Goal: Task Accomplishment & Management: Use online tool/utility

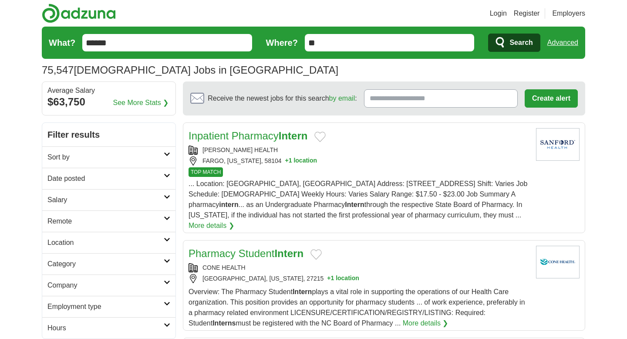
click at [77, 158] on h2 "Sort by" at bounding box center [105, 157] width 116 height 10
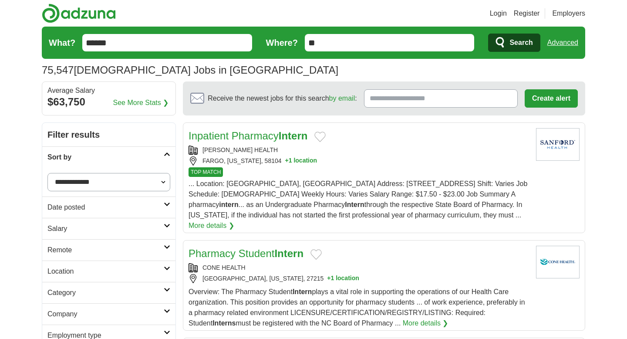
click at [77, 158] on h2 "Sort by" at bounding box center [105, 157] width 116 height 10
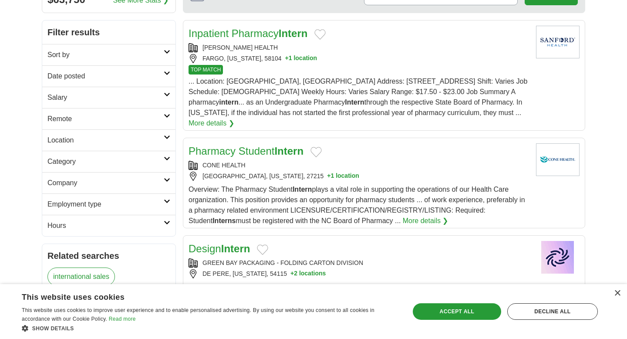
scroll to position [104, 0]
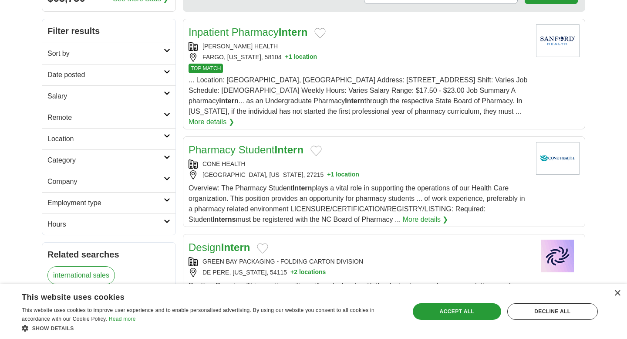
click at [84, 210] on link "Employment type" at bounding box center [108, 202] width 133 height 21
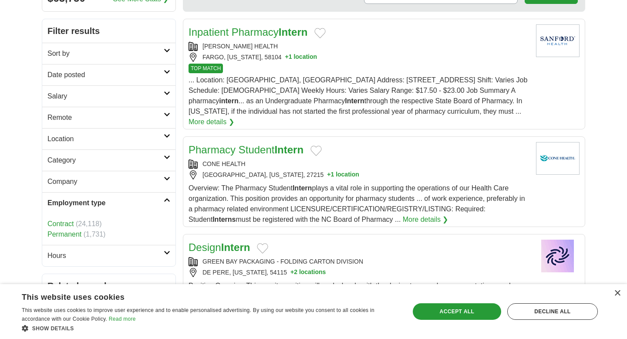
click at [88, 206] on h2 "Employment type" at bounding box center [105, 203] width 116 height 10
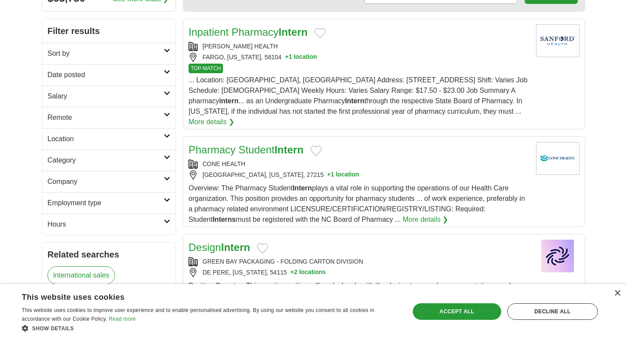
click at [82, 225] on h2 "Hours" at bounding box center [105, 224] width 116 height 10
click at [77, 184] on h2 "Company" at bounding box center [105, 181] width 116 height 10
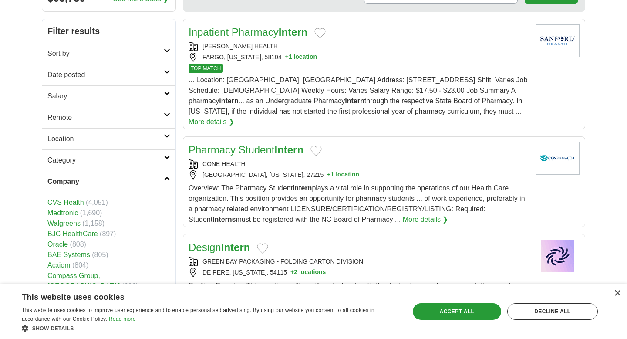
click at [77, 184] on h2 "Company" at bounding box center [105, 181] width 116 height 10
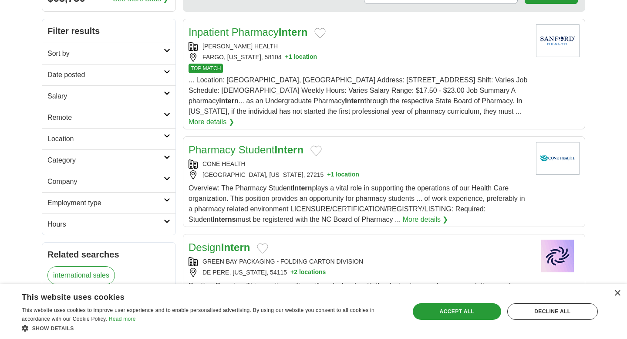
click at [81, 155] on h2 "Category" at bounding box center [105, 160] width 116 height 10
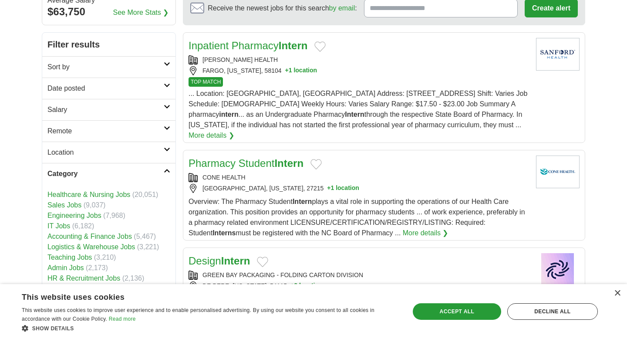
scroll to position [0, 0]
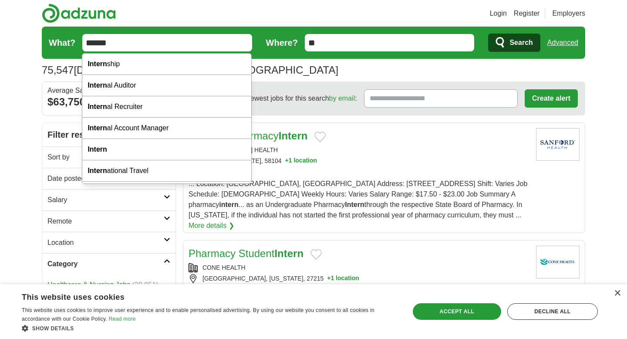
click at [136, 43] on input "******" at bounding box center [167, 42] width 170 height 17
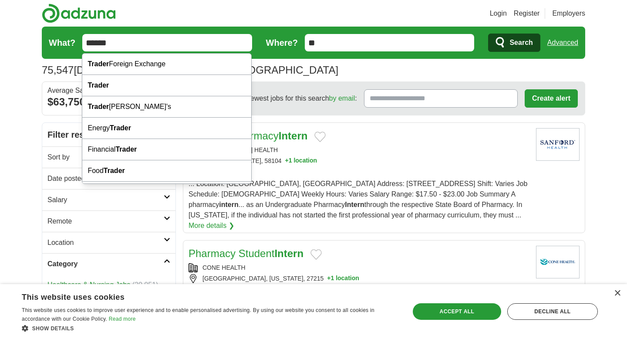
type input "******"
click at [488, 34] on button "Search" at bounding box center [514, 43] width 52 height 18
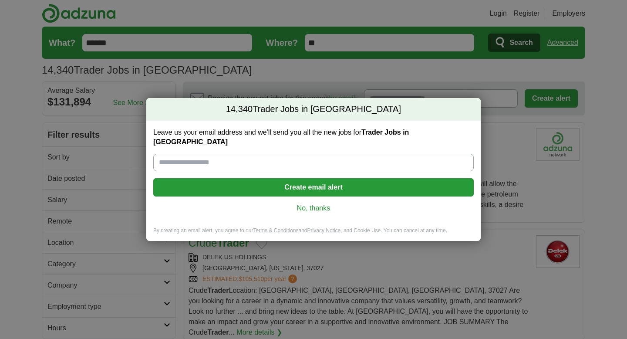
click at [317, 204] on link "No, thanks" at bounding box center [313, 208] width 307 height 10
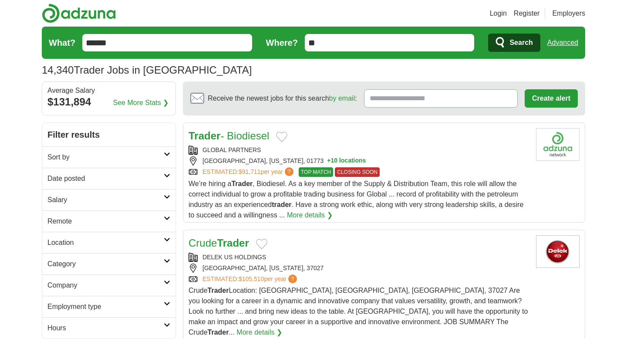
scroll to position [55, 0]
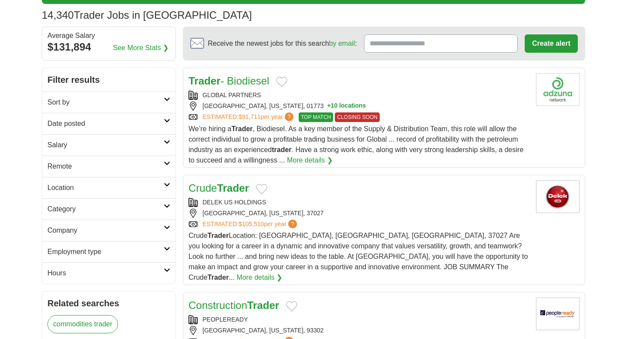
click at [90, 162] on h2 "Remote" at bounding box center [105, 166] width 116 height 10
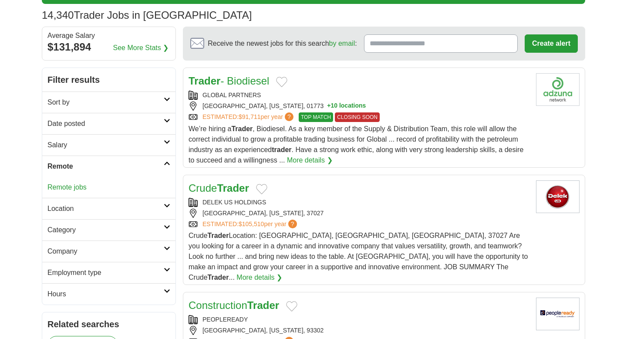
click at [89, 163] on h2 "Remote" at bounding box center [105, 166] width 116 height 10
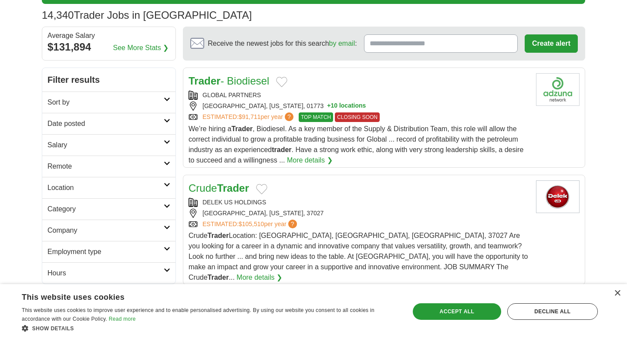
click at [78, 177] on link "Location" at bounding box center [108, 187] width 133 height 21
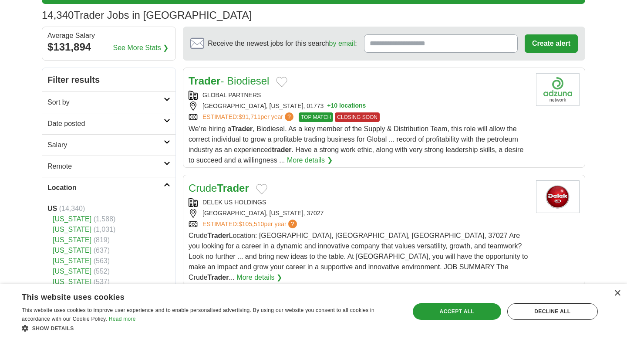
click at [78, 178] on link "Location" at bounding box center [108, 187] width 133 height 21
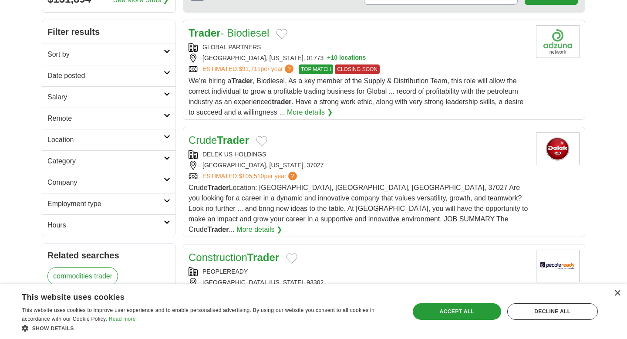
scroll to position [112, 0]
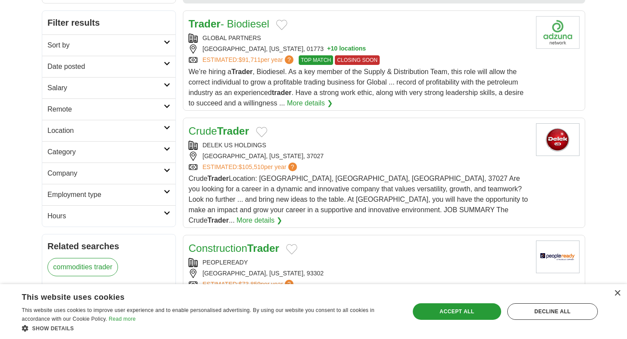
click at [78, 145] on link "Category" at bounding box center [108, 151] width 133 height 21
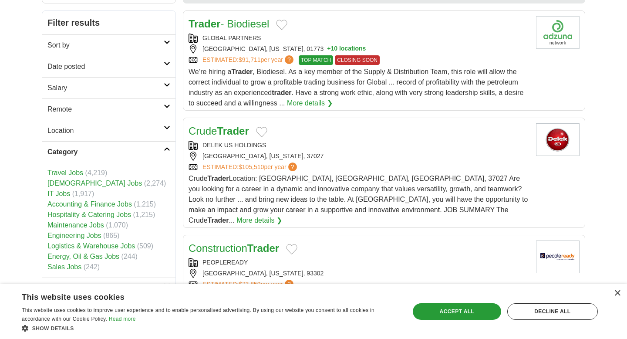
click at [82, 135] on h2 "Location" at bounding box center [105, 130] width 116 height 10
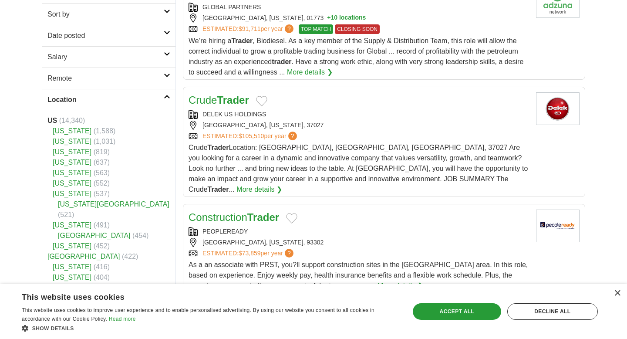
scroll to position [153, 0]
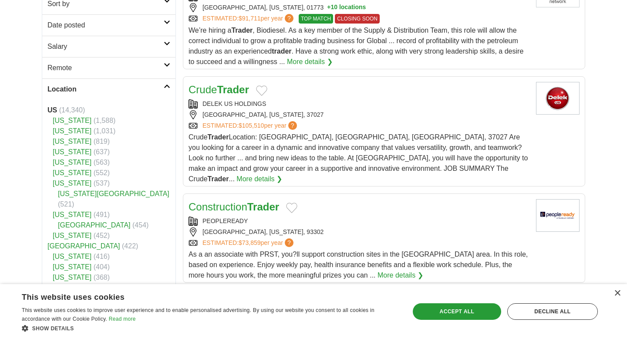
click at [81, 194] on link "[US_STATE][GEOGRAPHIC_DATA]" at bounding box center [113, 193] width 111 height 7
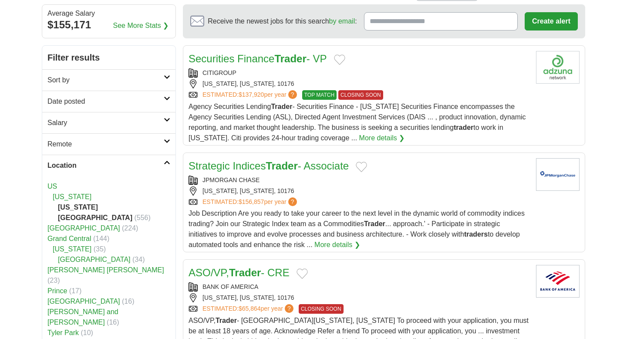
scroll to position [78, 0]
click at [90, 170] on link "Location" at bounding box center [108, 164] width 133 height 21
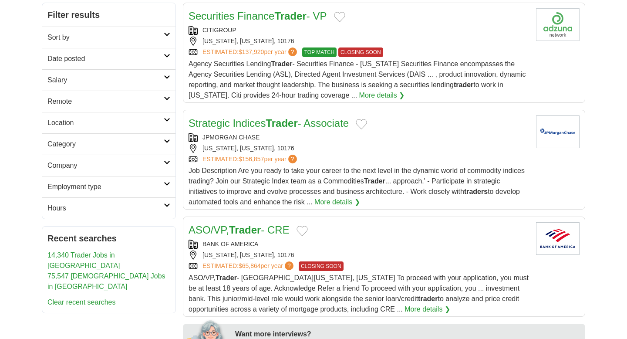
scroll to position [125, 0]
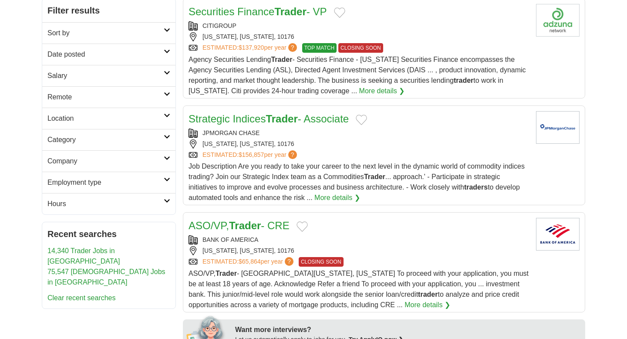
click at [84, 201] on h2 "Hours" at bounding box center [105, 204] width 116 height 10
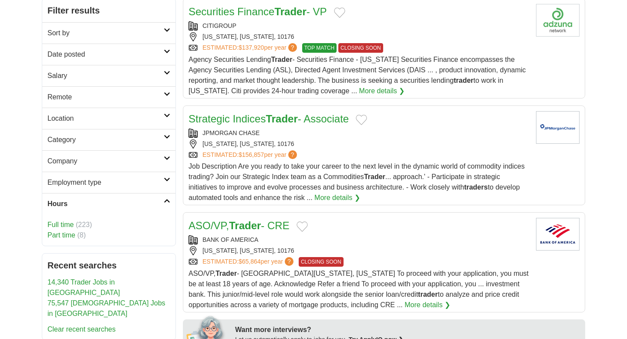
click at [84, 201] on h2 "Hours" at bounding box center [105, 204] width 116 height 10
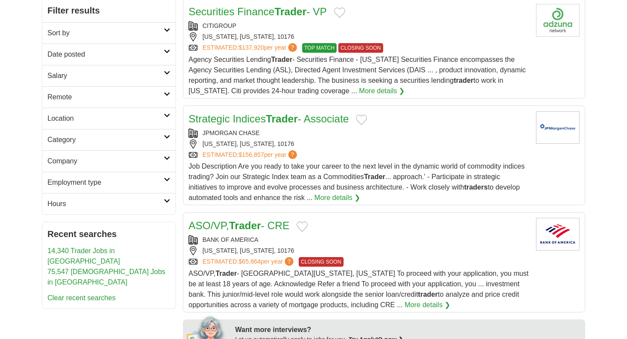
click at [84, 201] on h2 "Hours" at bounding box center [105, 204] width 116 height 10
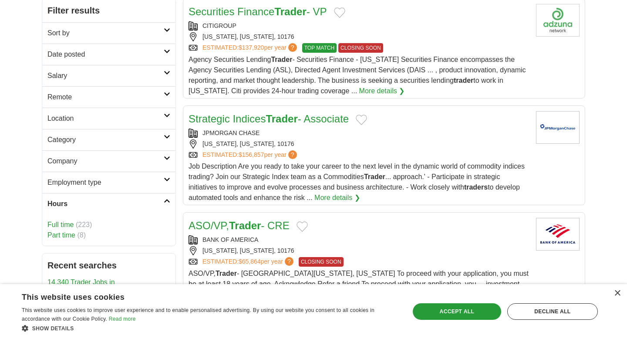
click at [70, 237] on link "Part time" at bounding box center [61, 234] width 28 height 7
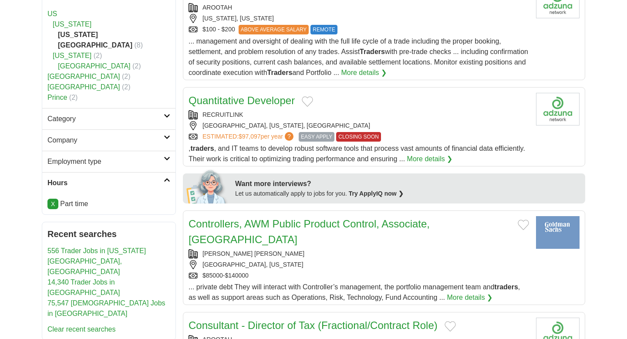
scroll to position [265, 0]
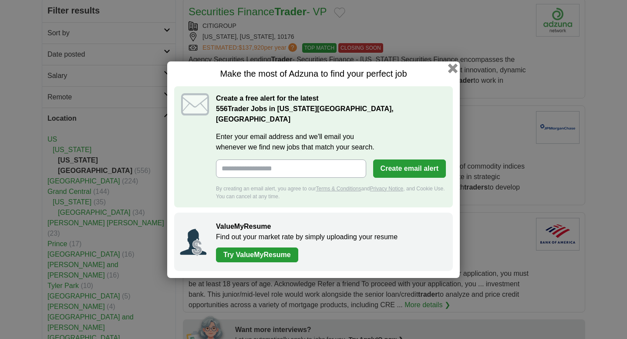
click at [456, 72] on button "button" at bounding box center [453, 68] width 10 height 10
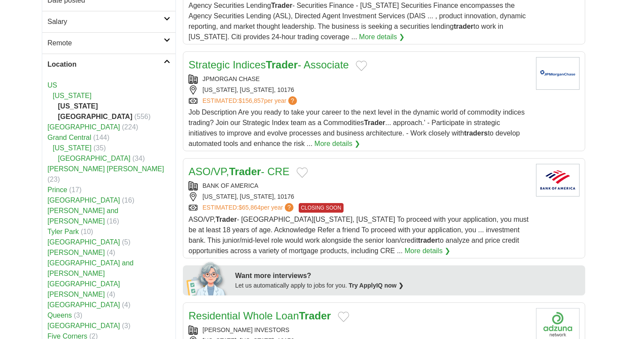
scroll to position [183, 0]
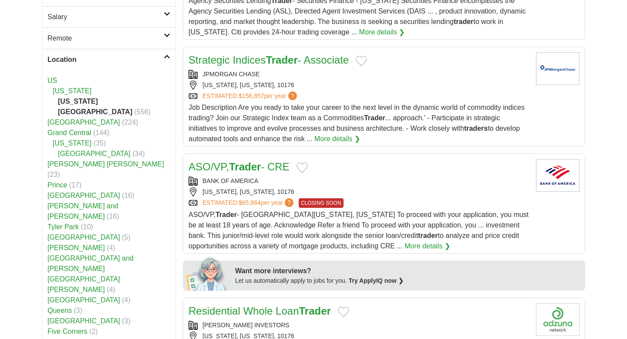
click at [54, 79] on link "US" at bounding box center [52, 80] width 10 height 7
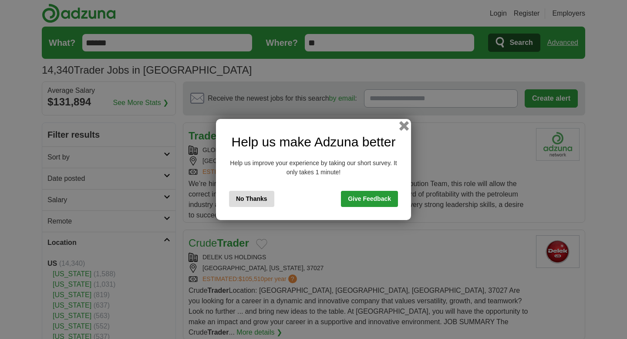
click at [406, 127] on button "button" at bounding box center [404, 126] width 10 height 10
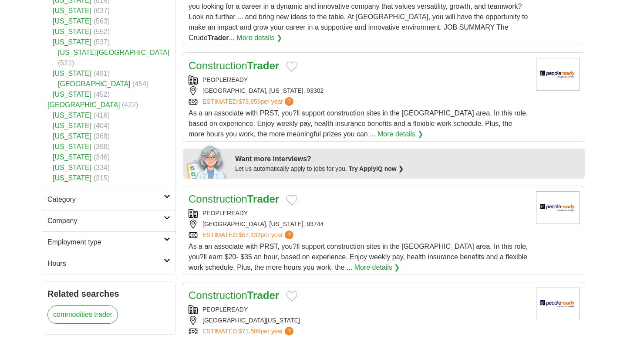
scroll to position [295, 0]
click at [111, 236] on h2 "Employment type" at bounding box center [105, 241] width 116 height 10
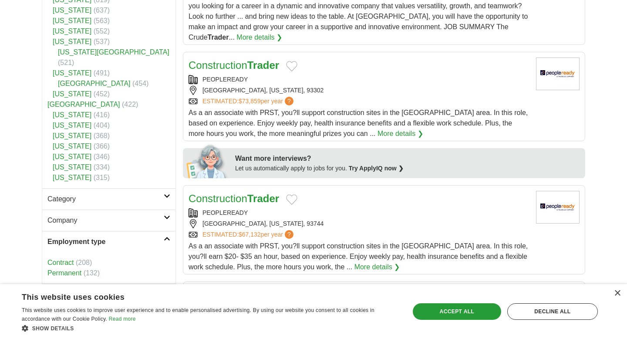
click at [97, 215] on h2 "Company" at bounding box center [105, 220] width 116 height 10
click at [111, 194] on h2 "Category" at bounding box center [105, 199] width 116 height 10
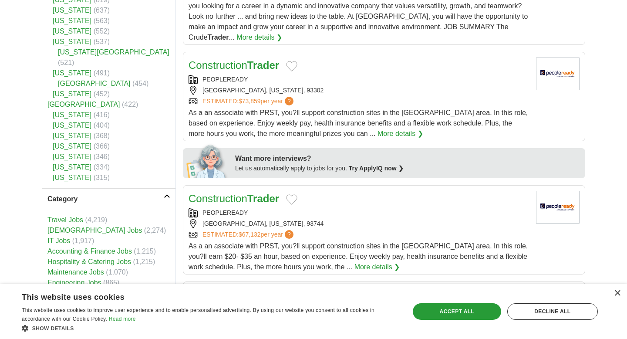
drag, startPoint x: 111, startPoint y: 191, endPoint x: 19, endPoint y: 198, distance: 92.2
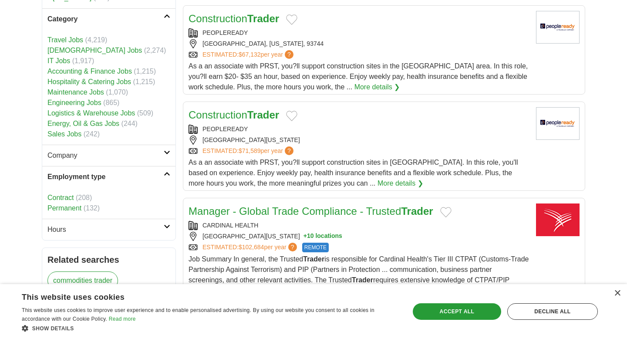
scroll to position [475, 0]
click at [84, 224] on h2 "Hours" at bounding box center [105, 229] width 116 height 10
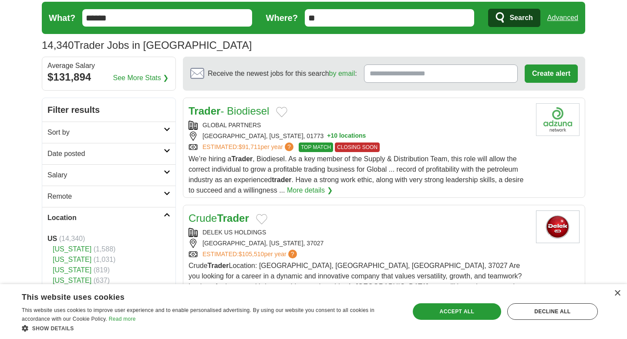
scroll to position [0, 0]
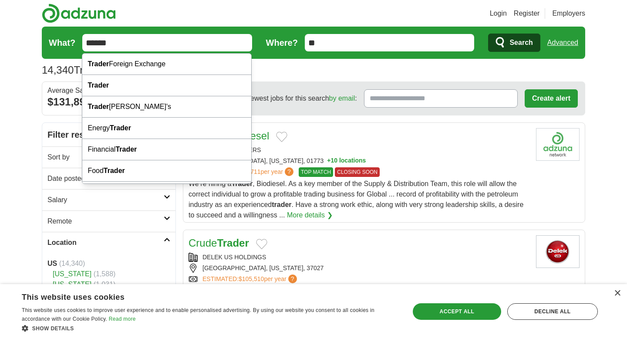
click at [130, 41] on input "******" at bounding box center [167, 42] width 170 height 17
type input "**********"
click at [488, 34] on button "Search" at bounding box center [514, 43] width 52 height 18
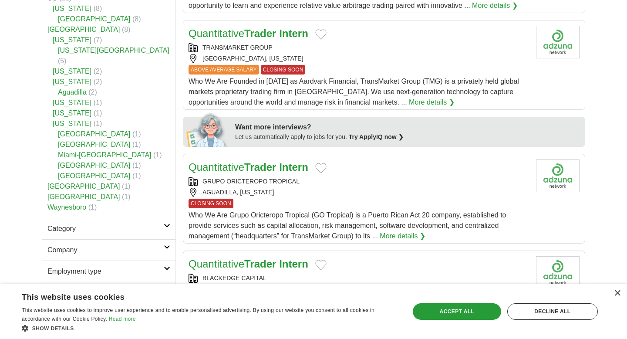
scroll to position [248, 0]
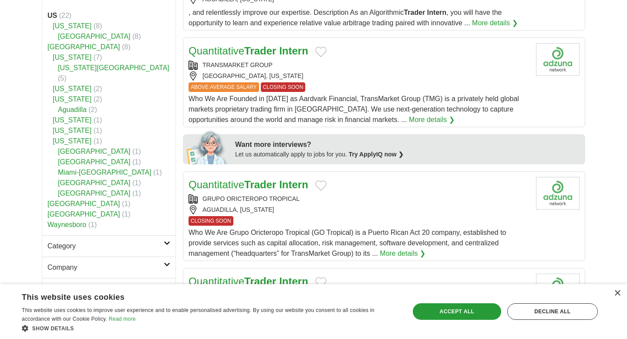
click at [55, 16] on strong "US" at bounding box center [52, 15] width 10 height 7
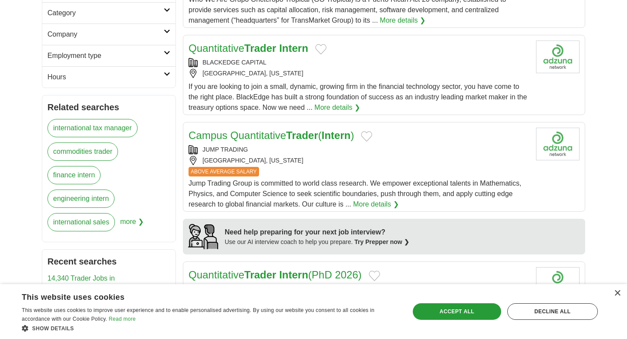
scroll to position [481, 0]
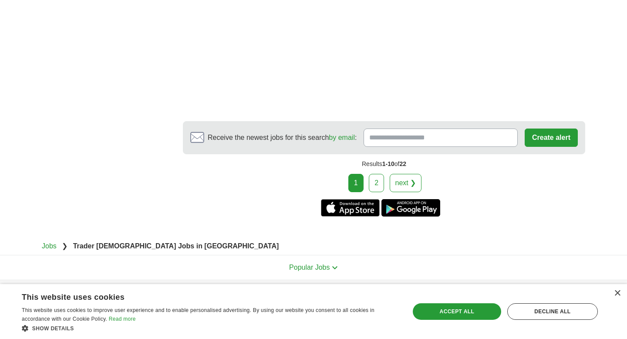
scroll to position [1607, 0]
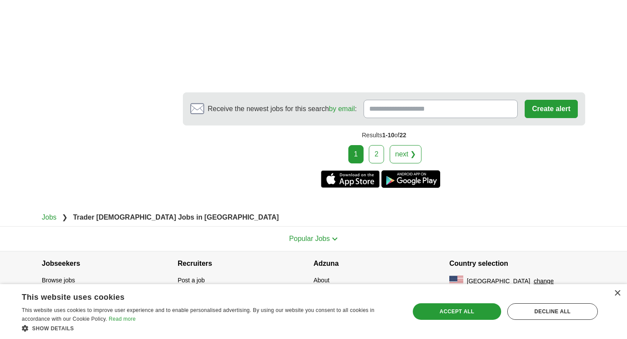
click at [395, 160] on link "next ❯" at bounding box center [406, 154] width 32 height 18
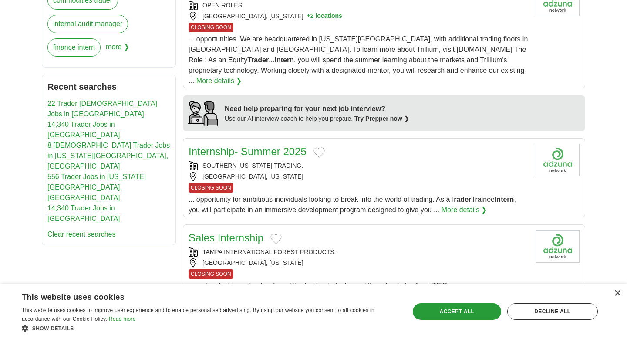
scroll to position [584, 0]
